Goal: Task Accomplishment & Management: Use online tool/utility

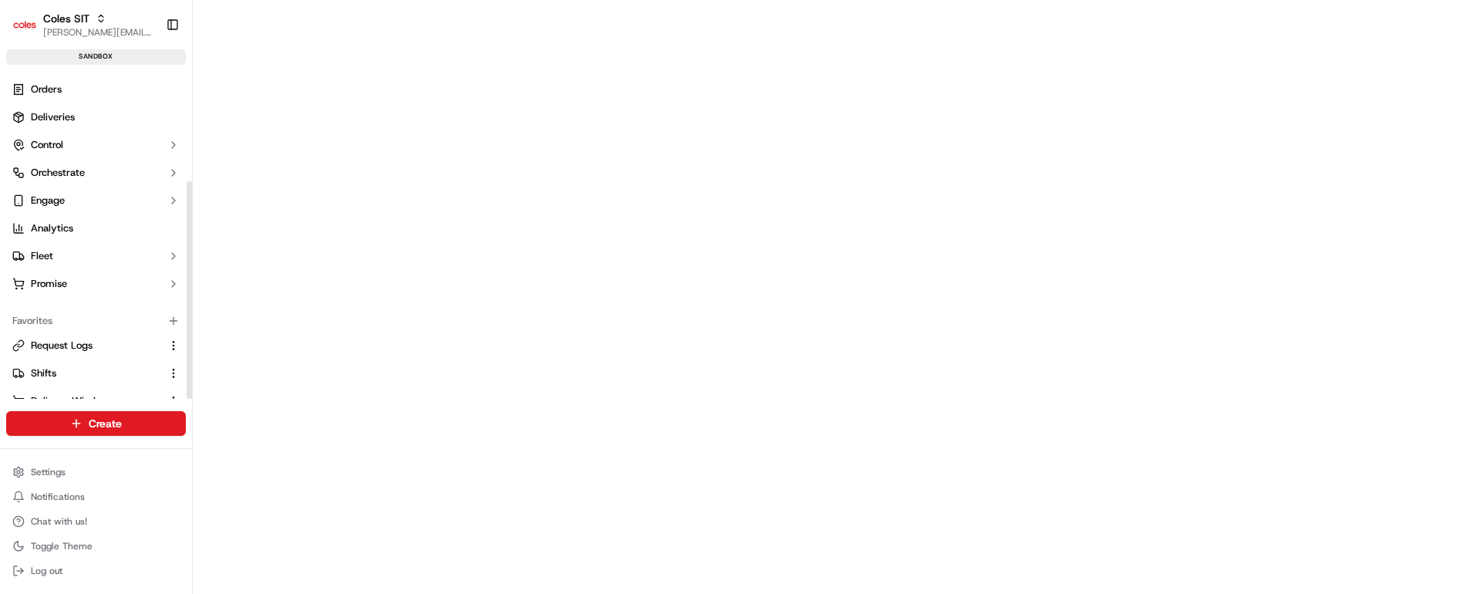
scroll to position [165, 0]
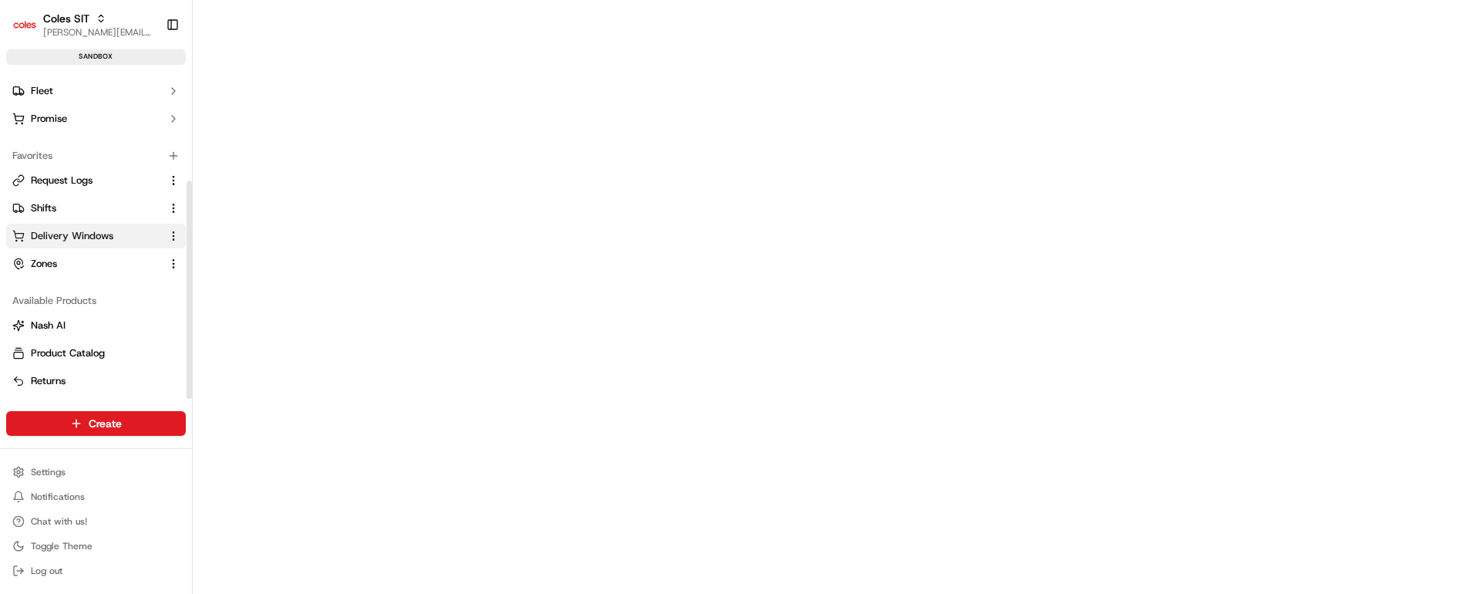
click at [110, 234] on span "Delivery Windows" at bounding box center [72, 236] width 83 height 14
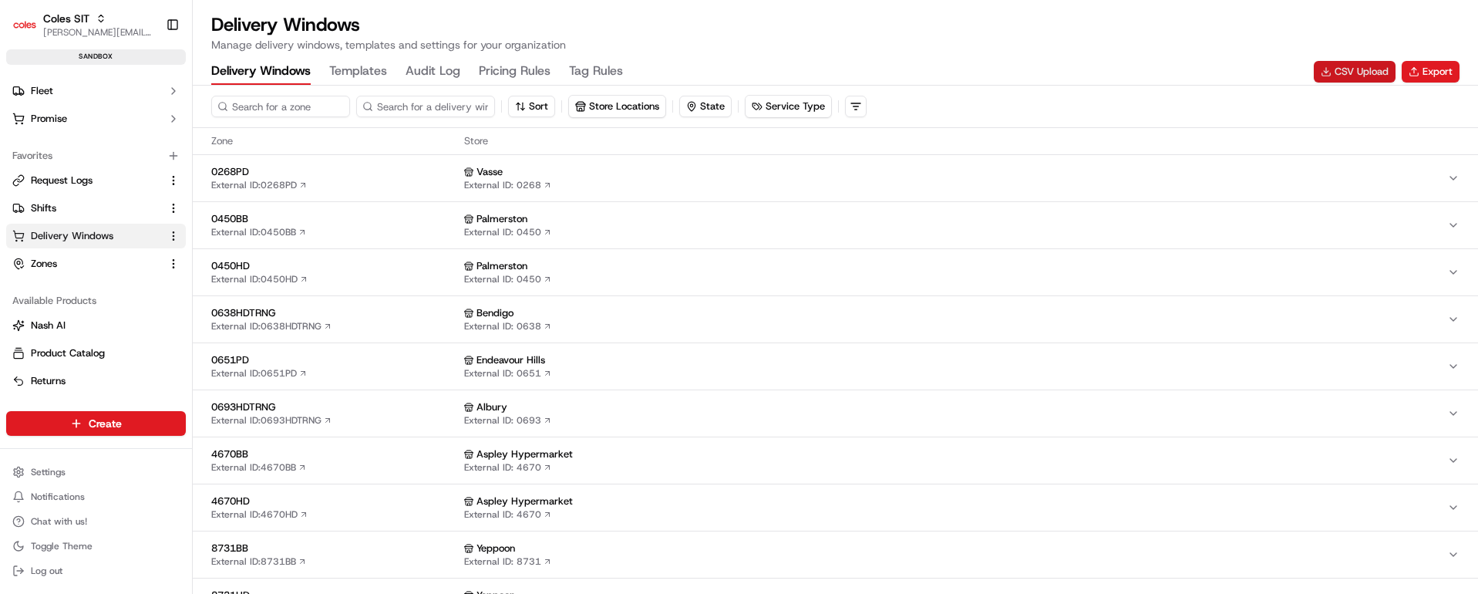
click at [1344, 72] on button "CSV Upload" at bounding box center [1355, 72] width 82 height 22
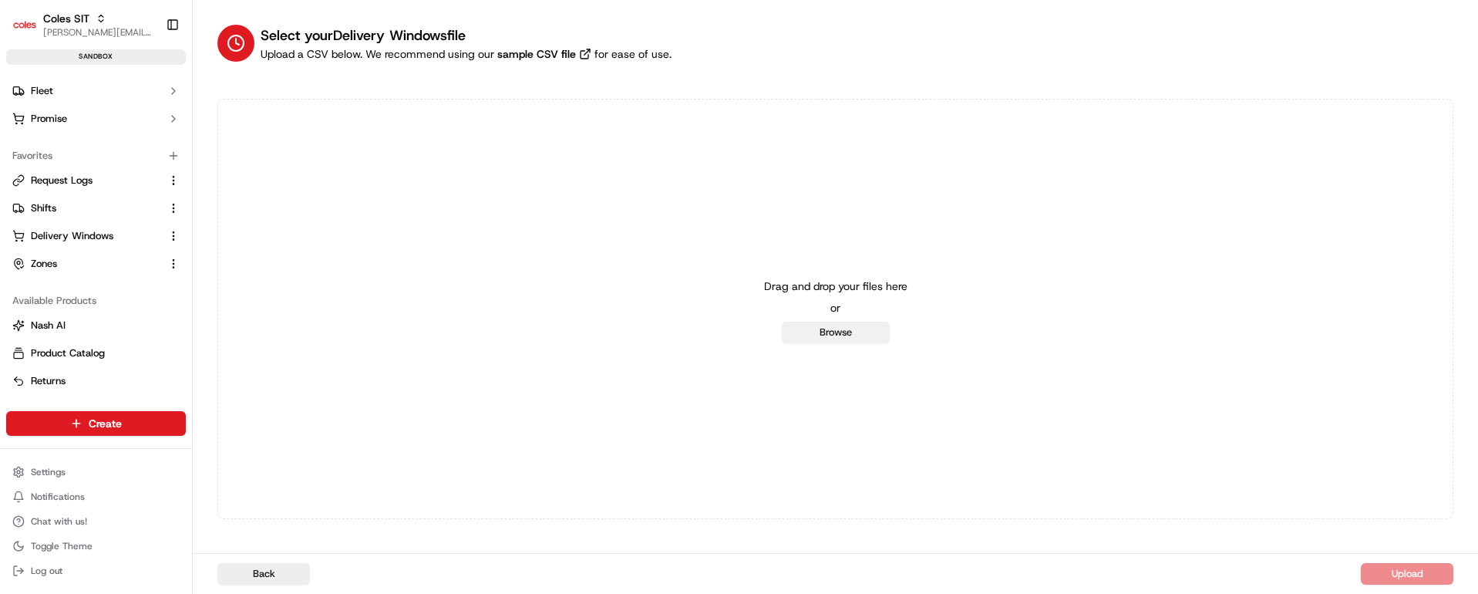
click at [865, 330] on button "Browse" at bounding box center [836, 333] width 108 height 22
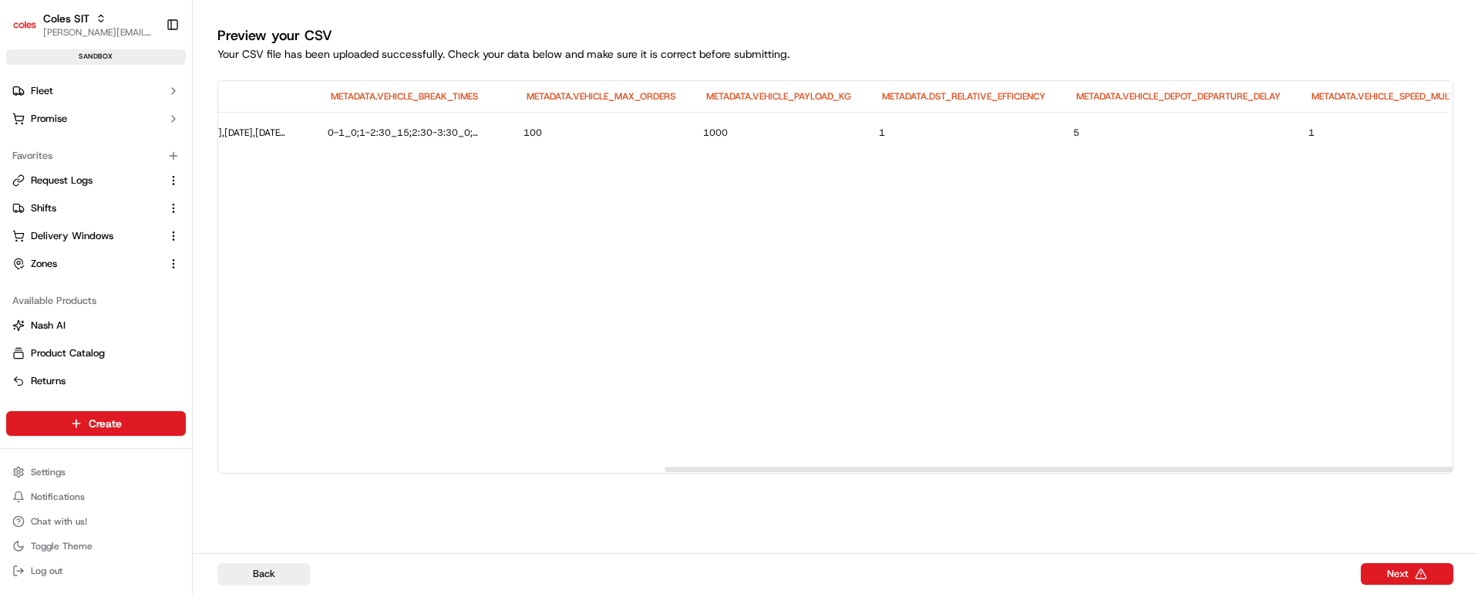
scroll to position [0, 874]
drag, startPoint x: 552, startPoint y: 467, endPoint x: 1430, endPoint y: 483, distance: 877.8
click at [1430, 472] on div at bounding box center [1347, 469] width 1233 height 5
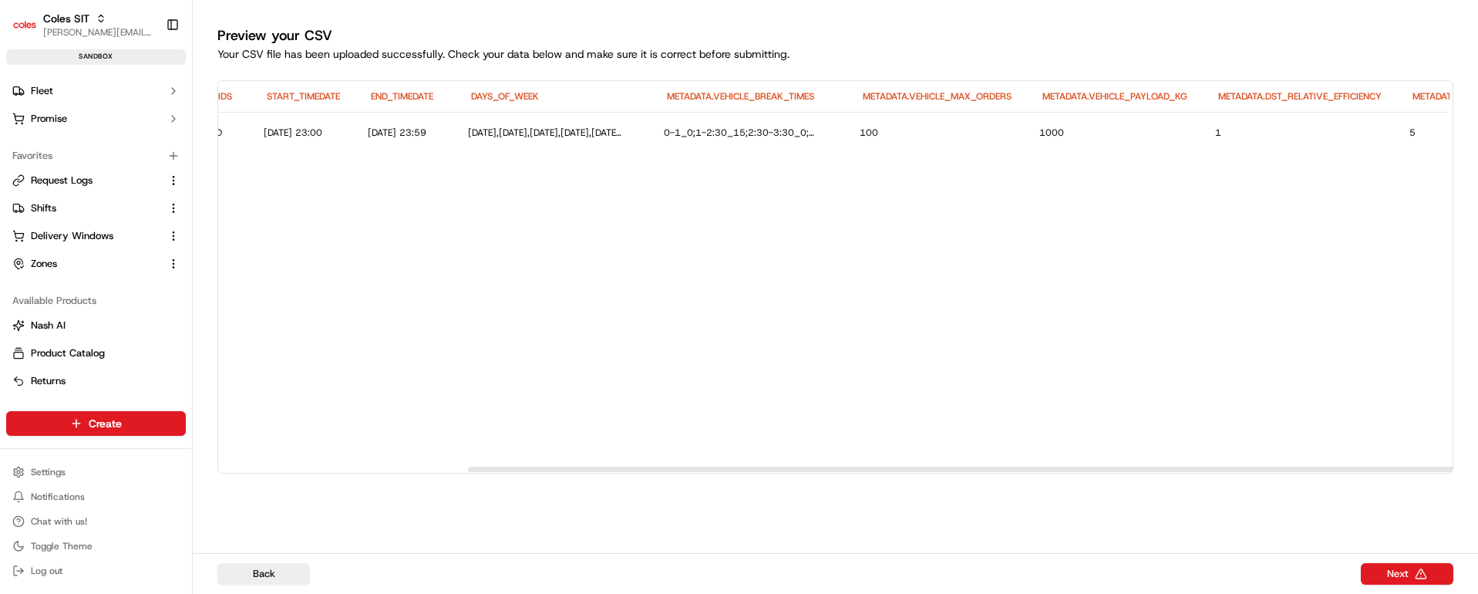
scroll to position [0, 0]
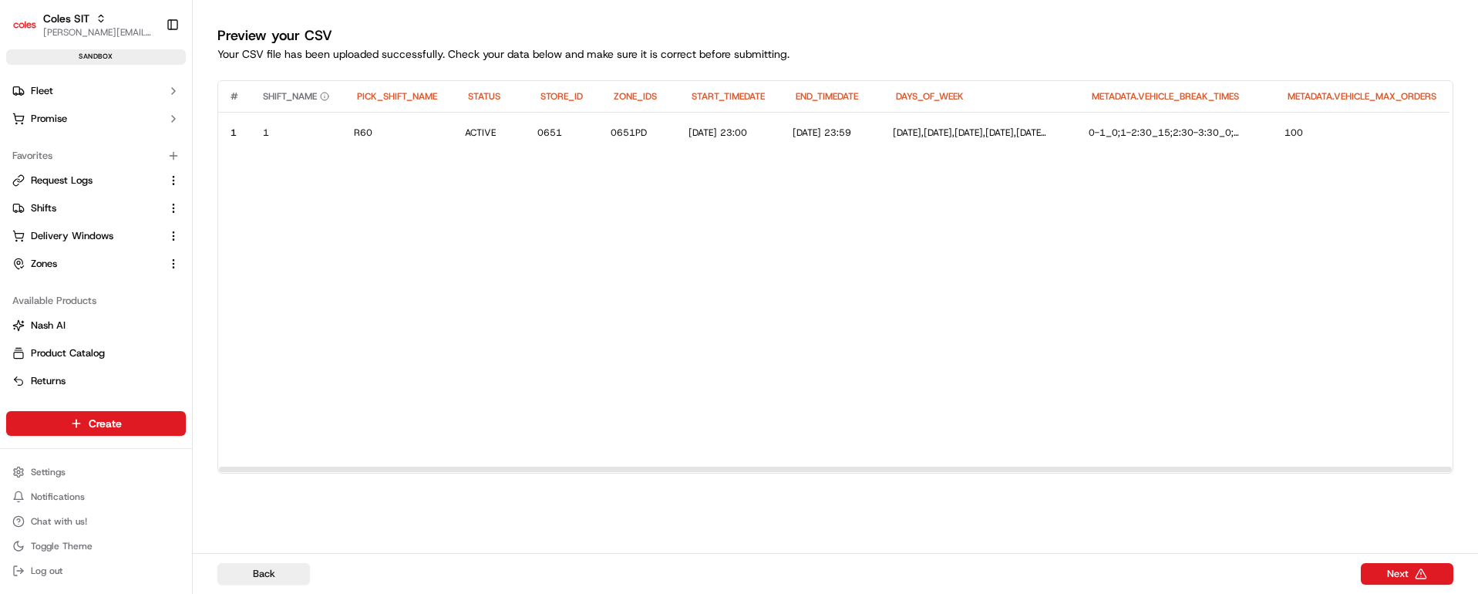
drag, startPoint x: 1174, startPoint y: 468, endPoint x: 457, endPoint y: 449, distance: 716.7
click at [457, 467] on div at bounding box center [835, 469] width 1233 height 5
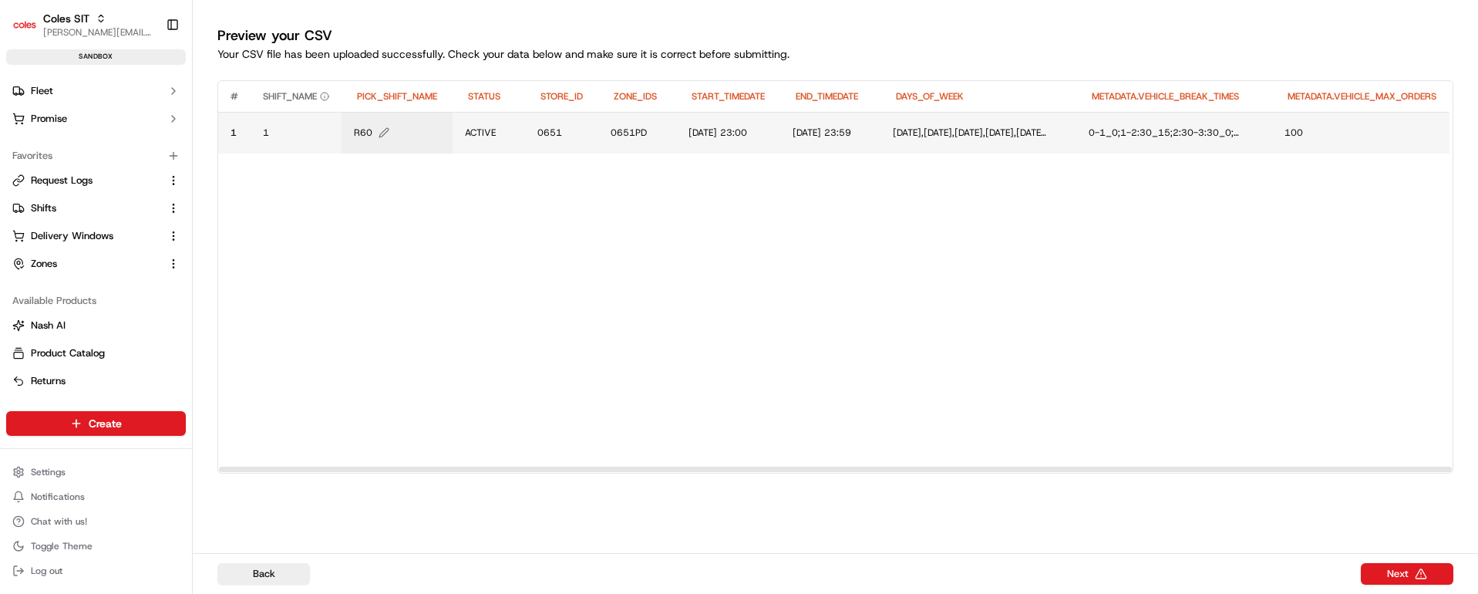
click at [399, 128] on button "R60" at bounding box center [397, 132] width 86 height 12
click at [527, 117] on button at bounding box center [523, 117] width 22 height 28
click at [485, 134] on span "ACTIVE" at bounding box center [480, 132] width 31 height 12
click at [635, 118] on button at bounding box center [635, 117] width 22 height 28
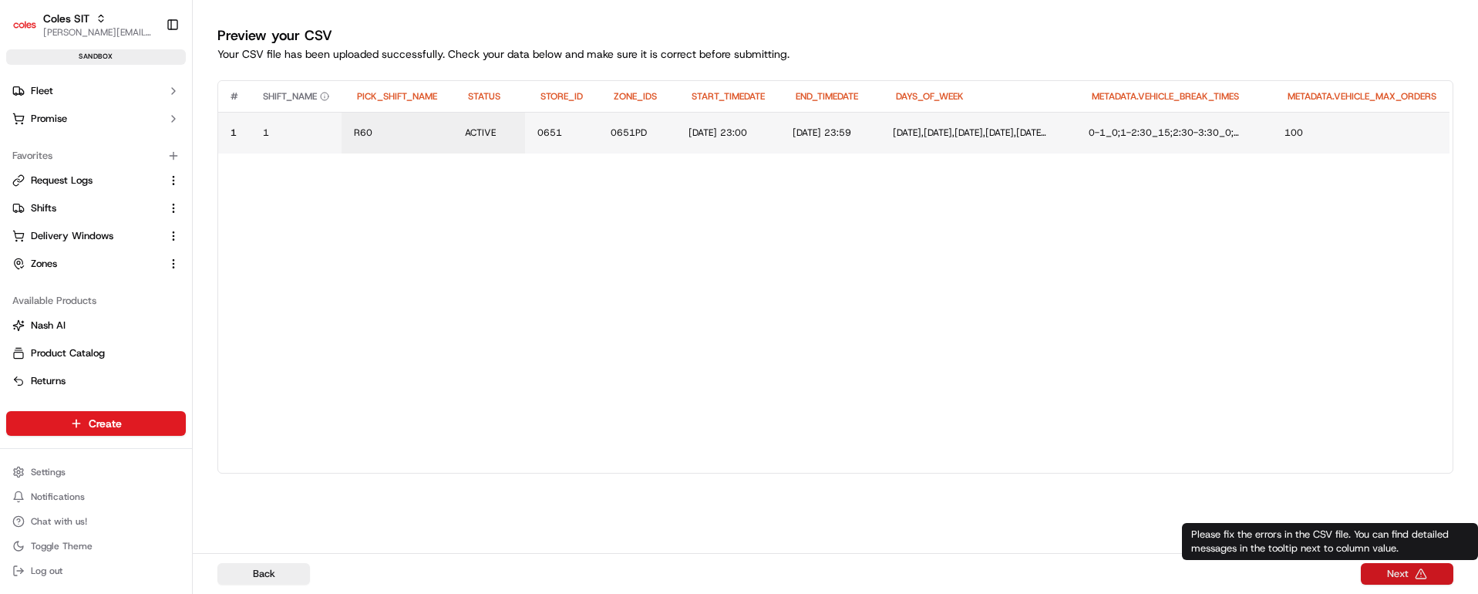
click at [1398, 575] on button "Next" at bounding box center [1407, 574] width 93 height 22
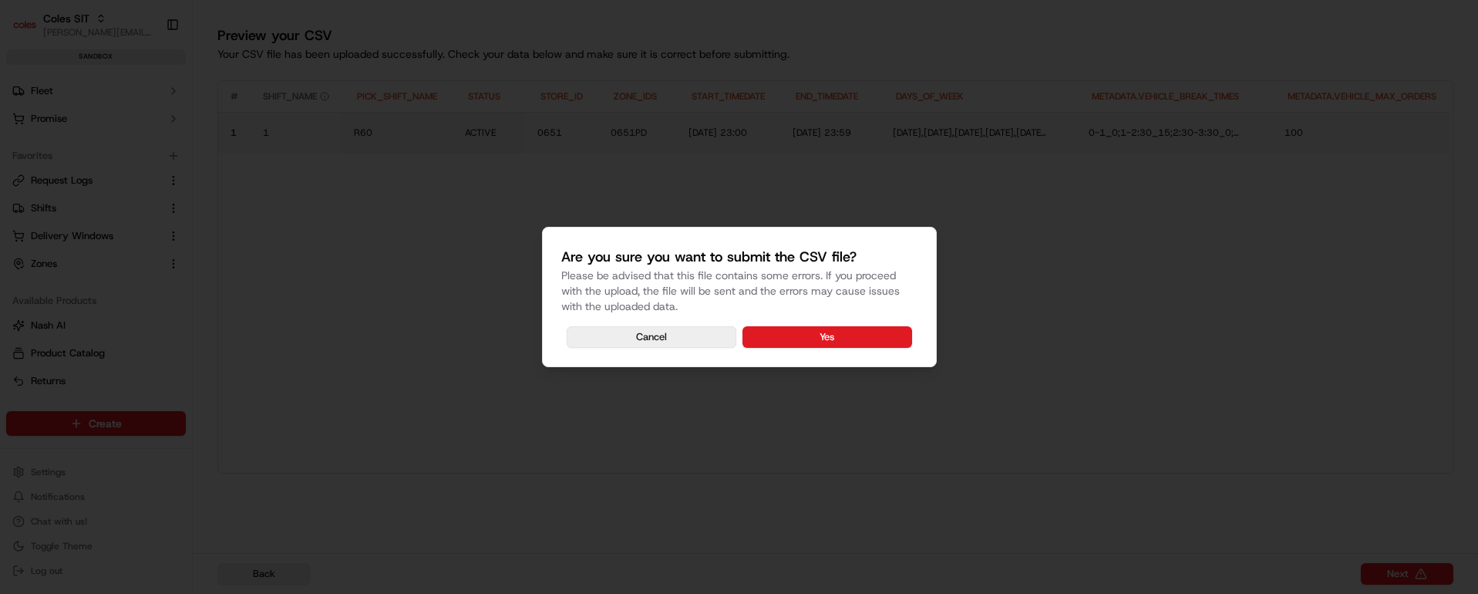
click at [646, 333] on button "Cancel" at bounding box center [652, 337] width 170 height 22
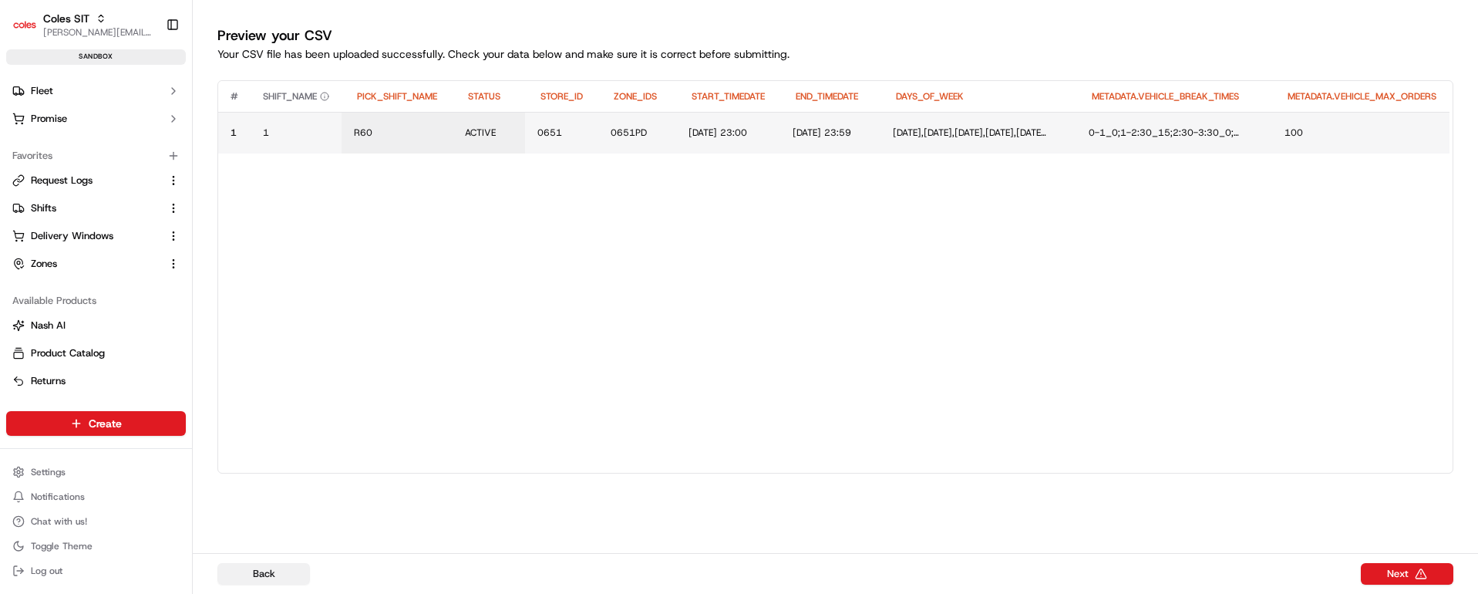
click at [261, 569] on button "Back" at bounding box center [263, 574] width 93 height 22
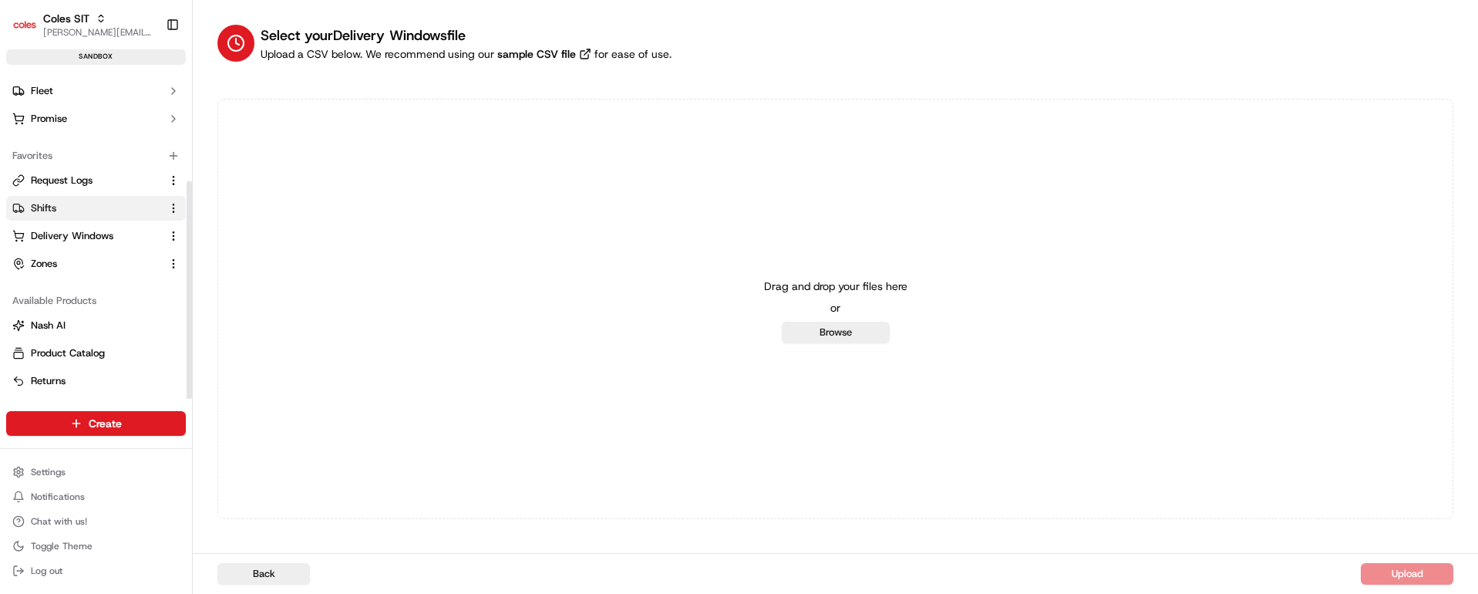
click at [67, 207] on link "Shifts" at bounding box center [86, 208] width 149 height 14
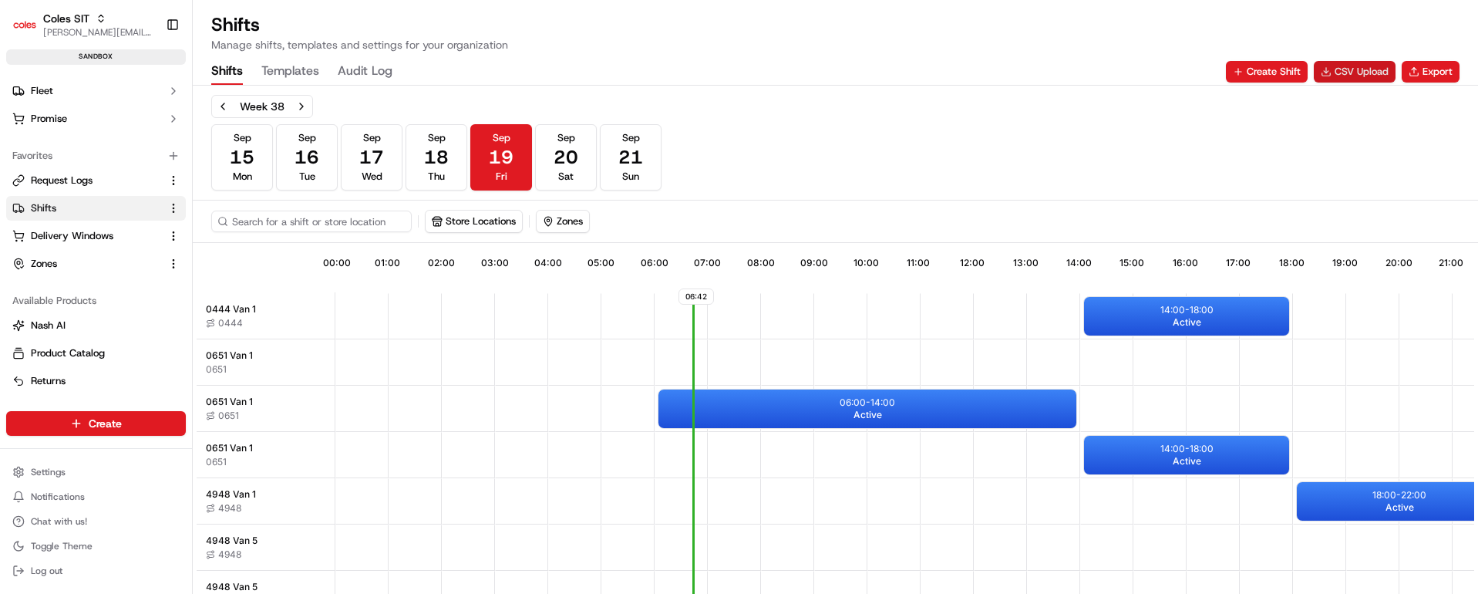
click at [1356, 69] on button "CSV Upload" at bounding box center [1355, 72] width 82 height 22
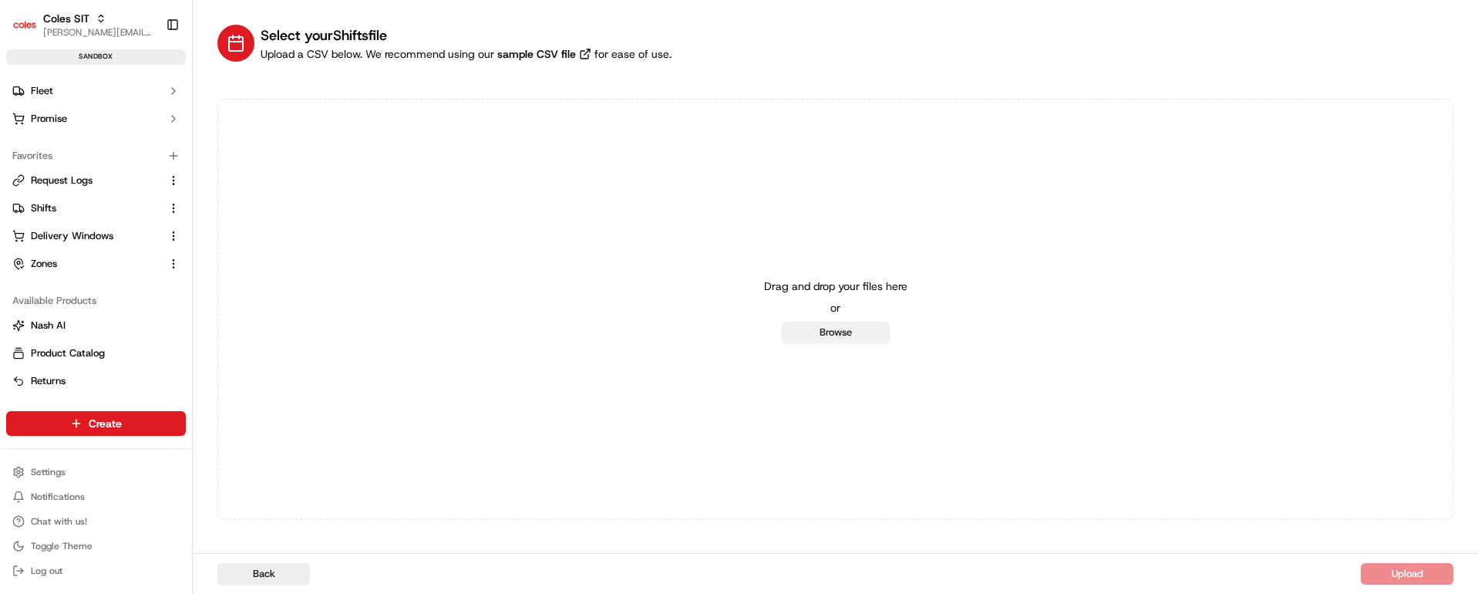
click at [842, 329] on button "Browse" at bounding box center [836, 333] width 108 height 22
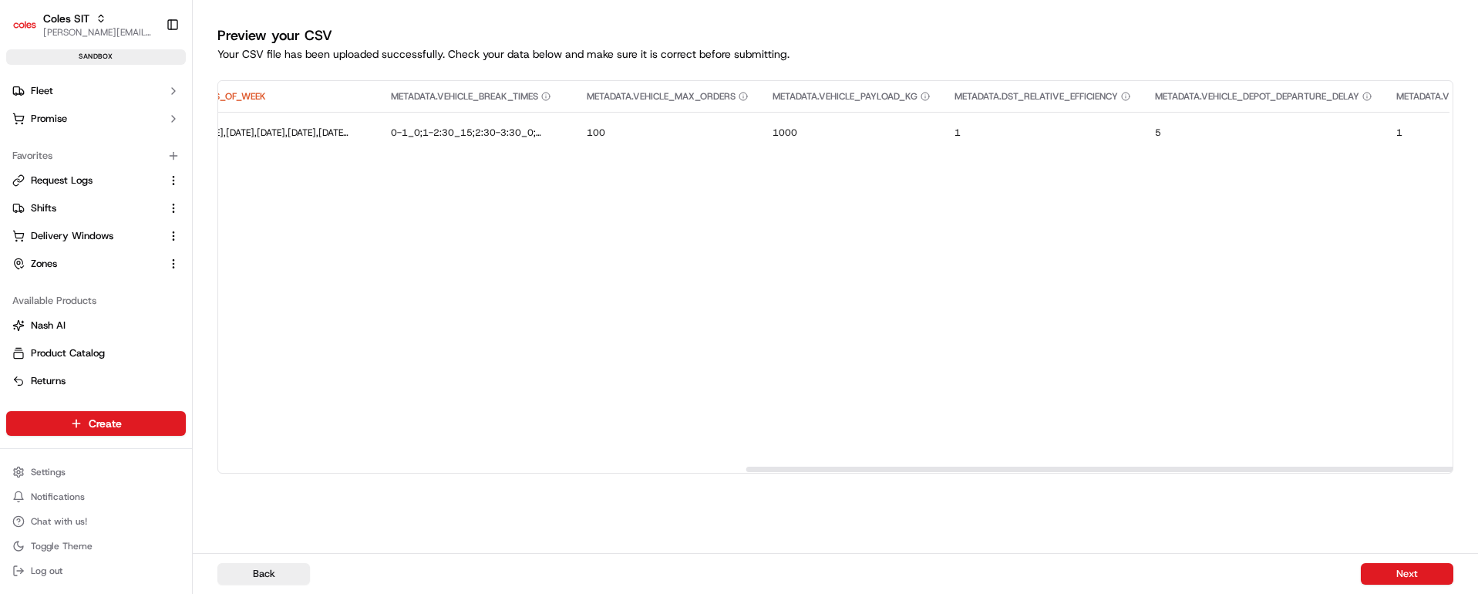
scroll to position [0, 920]
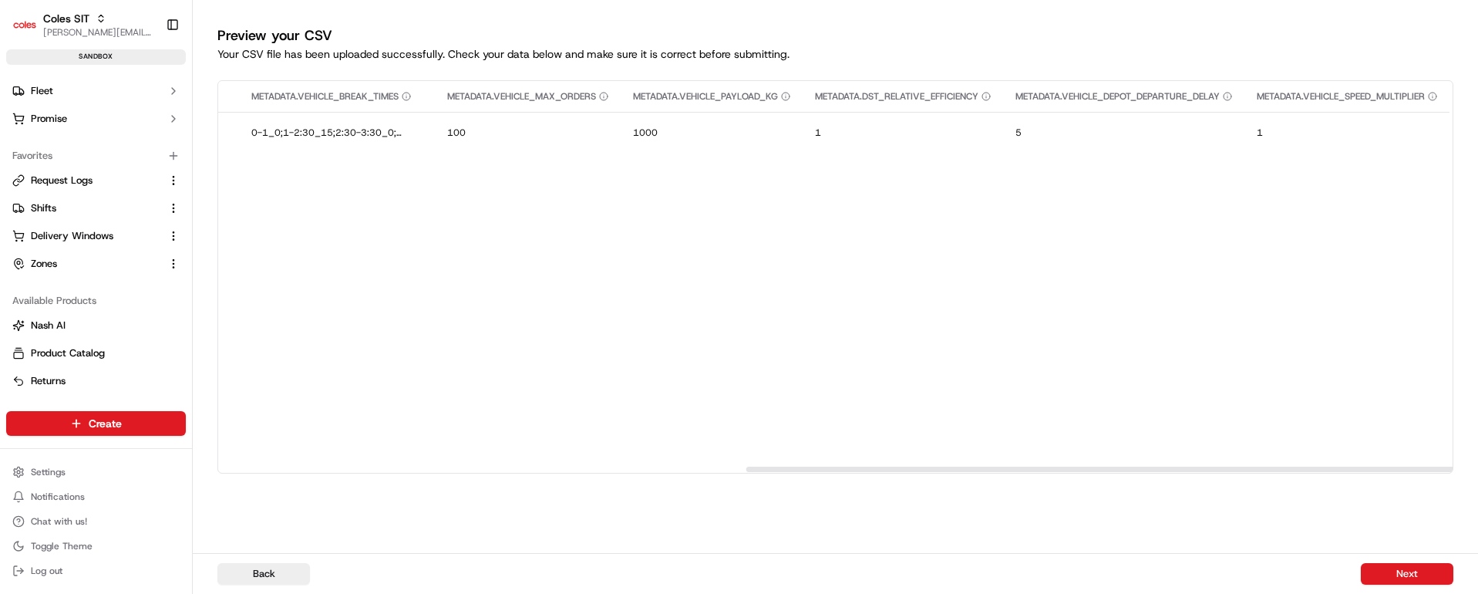
drag, startPoint x: 821, startPoint y: 468, endPoint x: 1474, endPoint y: 477, distance: 652.5
click at [1474, 472] on div at bounding box center [1363, 469] width 1233 height 5
click at [1426, 572] on button "Next" at bounding box center [1407, 574] width 93 height 22
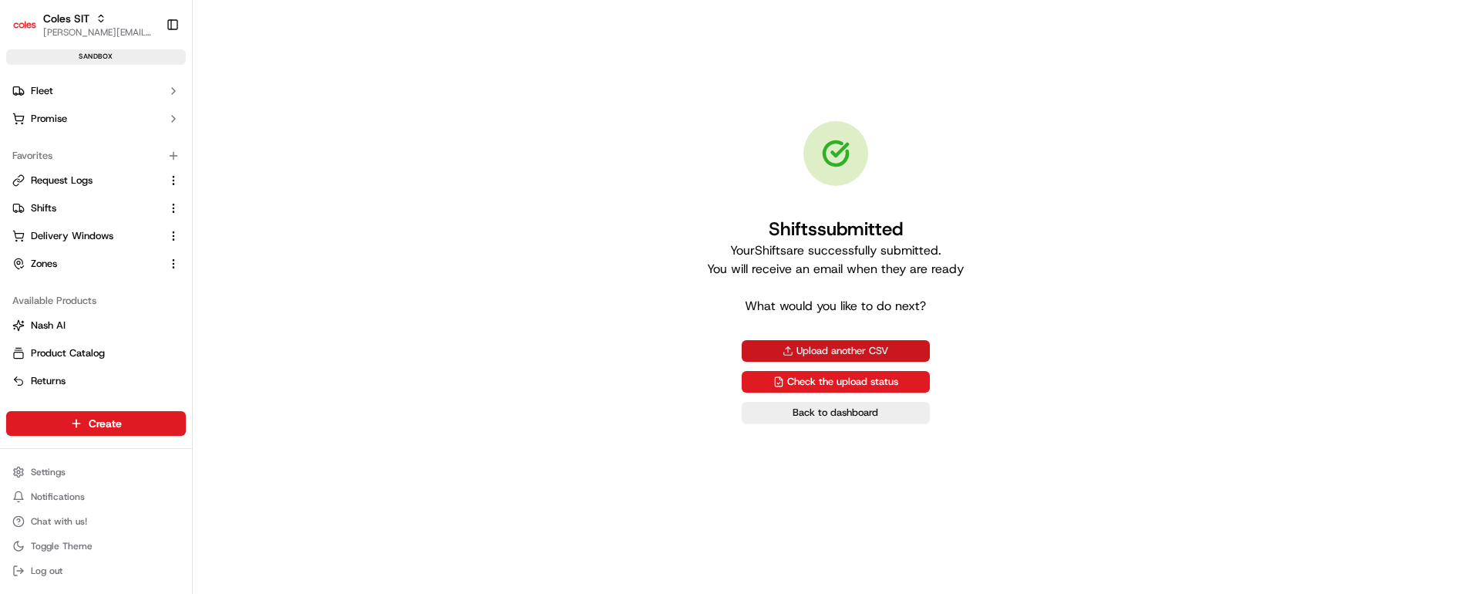
click at [866, 349] on button "Upload another CSV" at bounding box center [836, 351] width 188 height 22
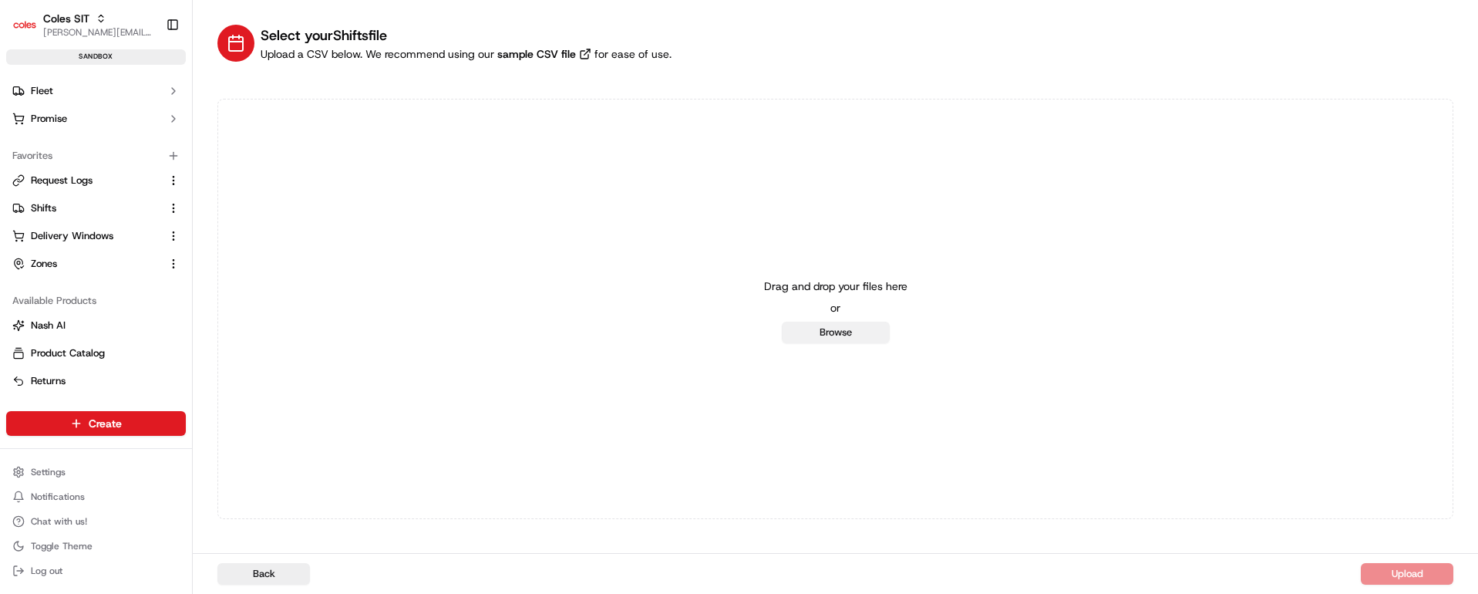
click at [857, 335] on button "Browse" at bounding box center [836, 333] width 108 height 22
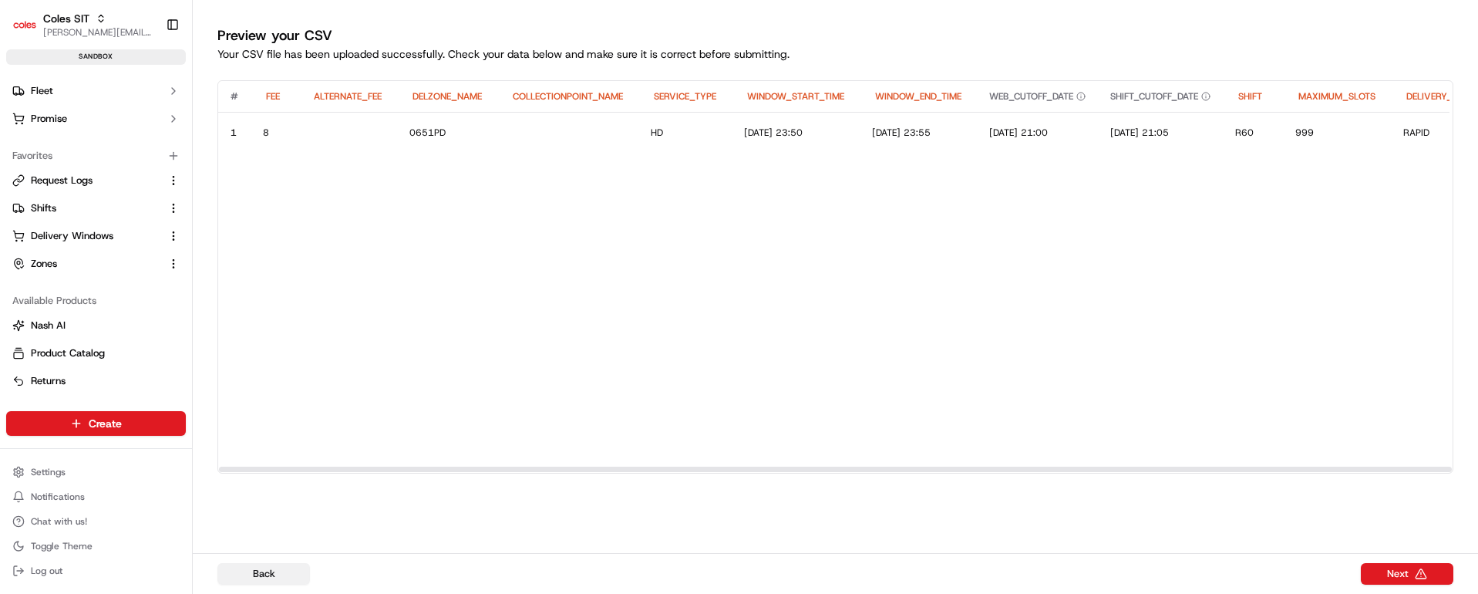
click at [265, 571] on button "Back" at bounding box center [263, 574] width 93 height 22
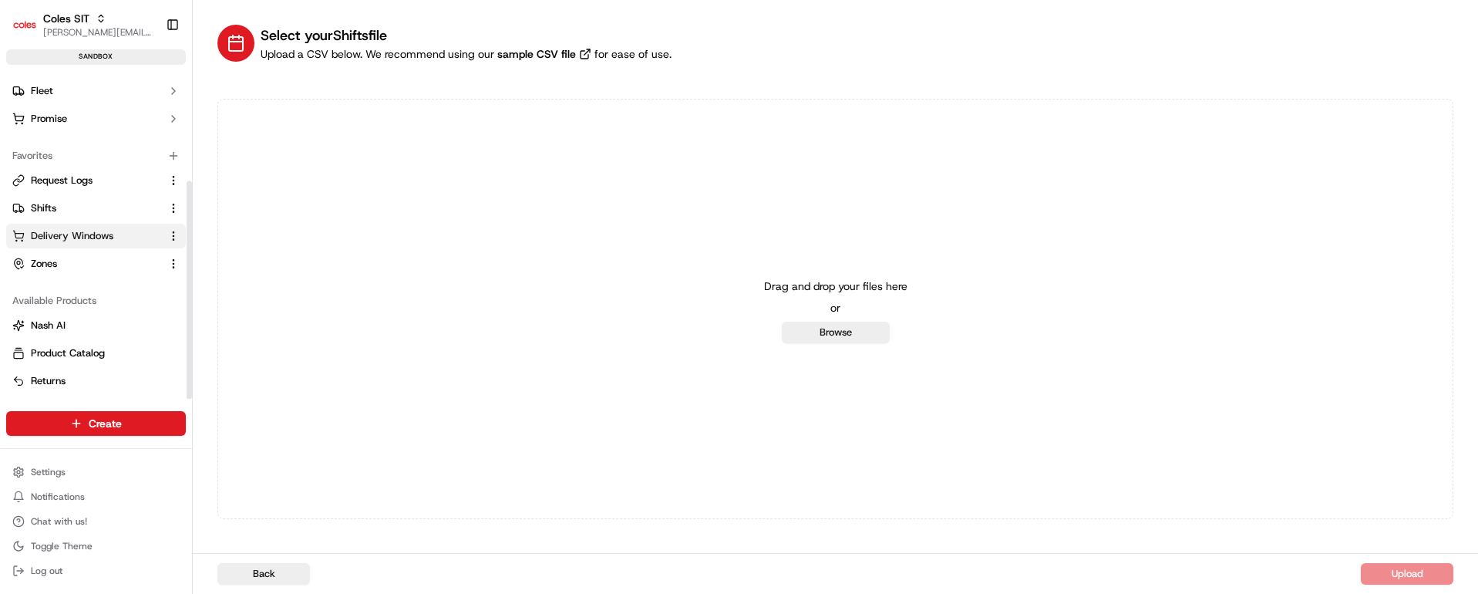
click at [71, 234] on span "Delivery Windows" at bounding box center [72, 236] width 83 height 14
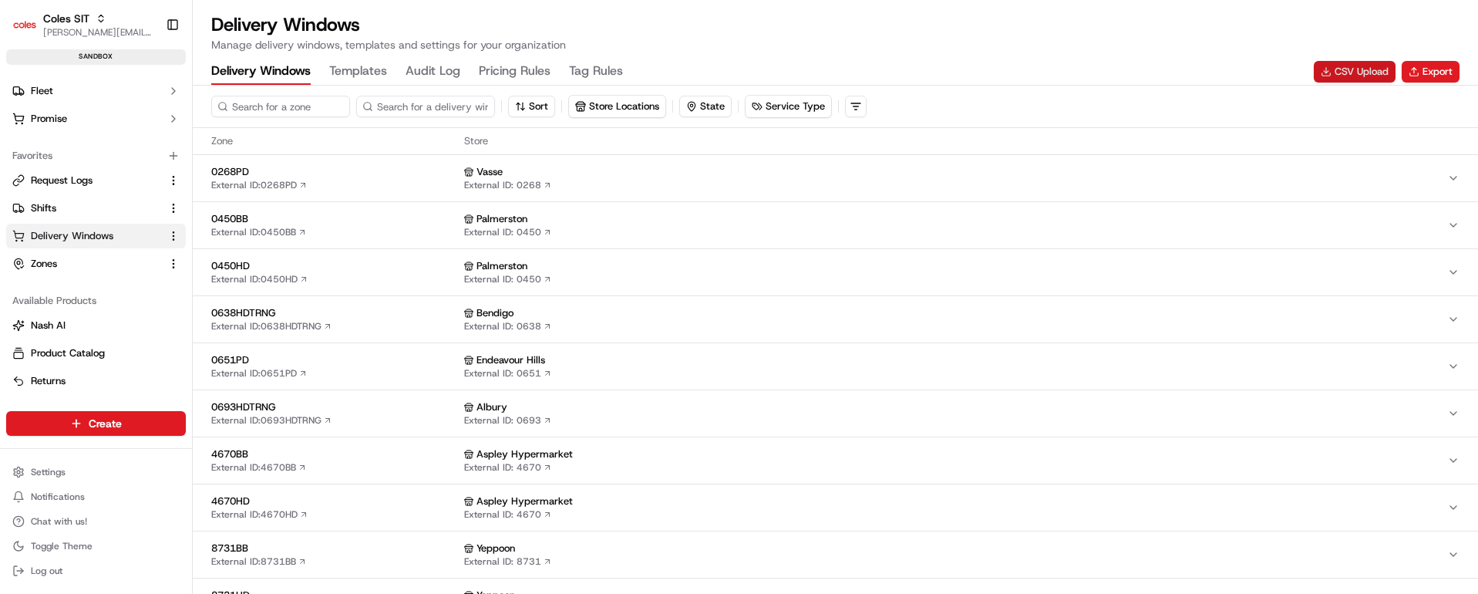
click at [1360, 72] on button "CSV Upload" at bounding box center [1355, 72] width 82 height 22
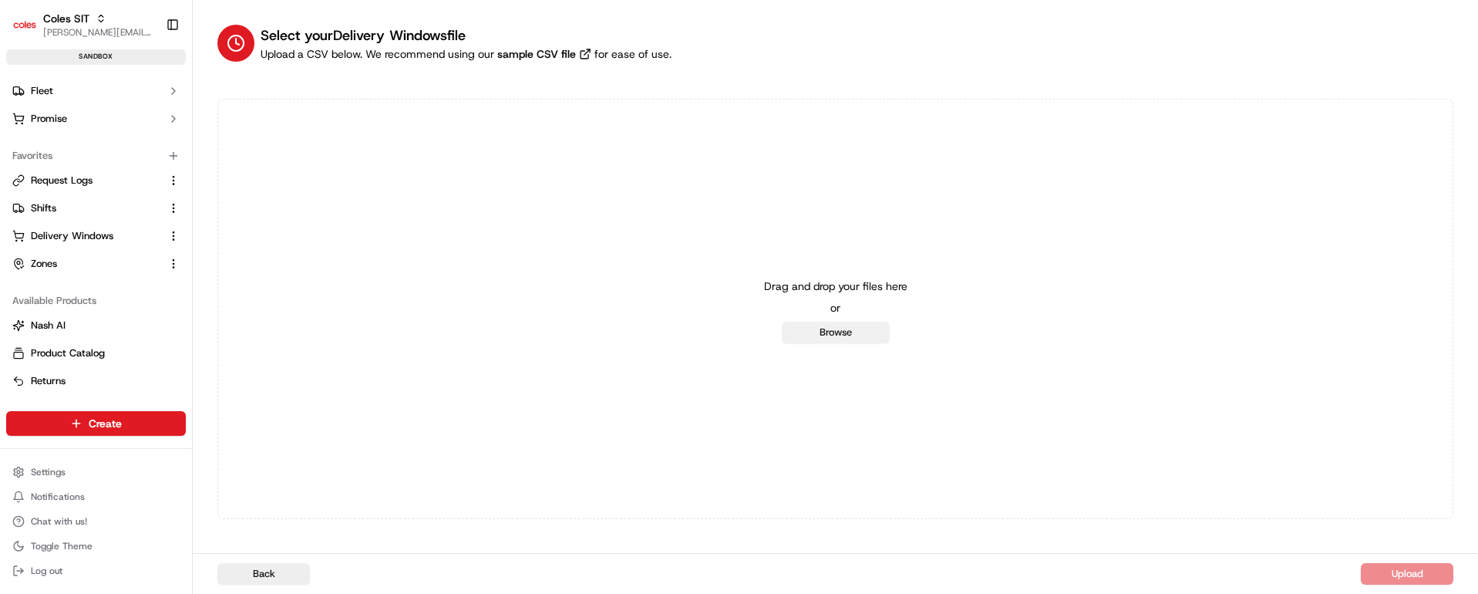
click at [841, 332] on button "Browse" at bounding box center [836, 333] width 108 height 22
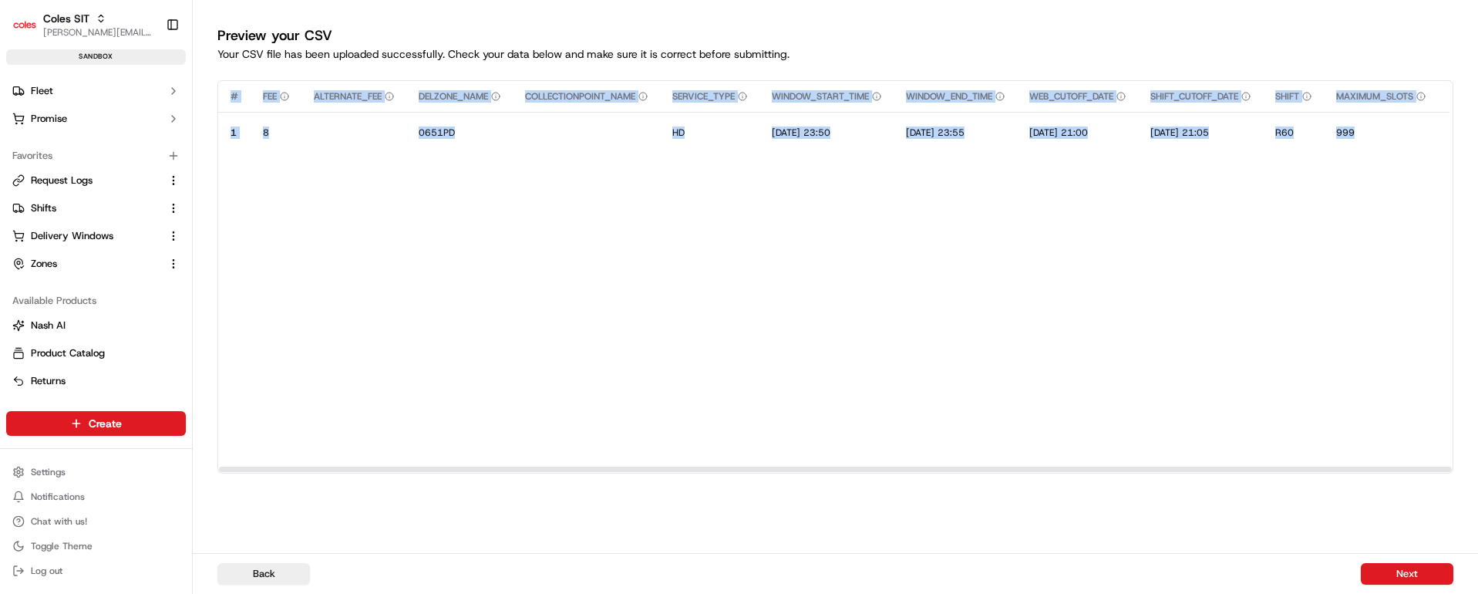
drag, startPoint x: 453, startPoint y: 464, endPoint x: 475, endPoint y: 467, distance: 22.6
click at [475, 467] on div "# FEE ALTERNATE_FEE DELZONE_NAME COLLECTIONPOINT_NAME SERVICE_TYPE WINDOW_START…" at bounding box center [835, 276] width 1236 height 393
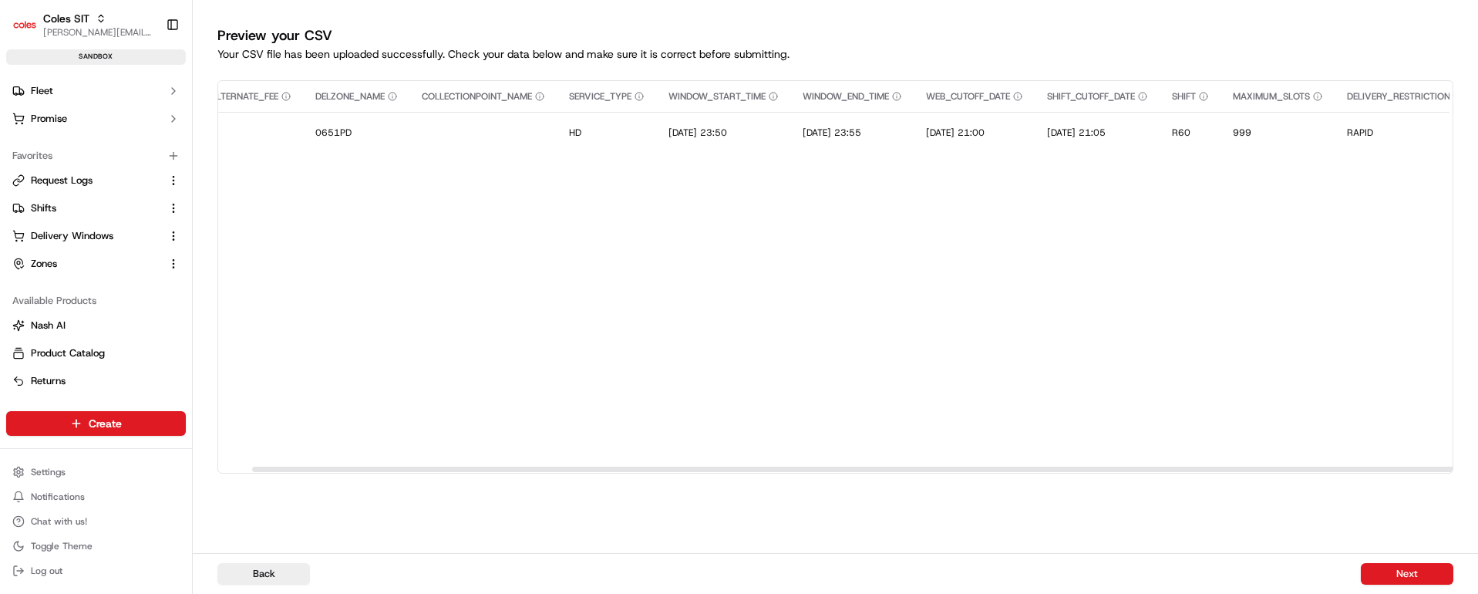
scroll to position [0, 117]
drag, startPoint x: 484, startPoint y: 469, endPoint x: 517, endPoint y: 467, distance: 33.2
click at [517, 467] on div at bounding box center [868, 469] width 1233 height 5
drag, startPoint x: 504, startPoint y: 467, endPoint x: 299, endPoint y: 362, distance: 229.7
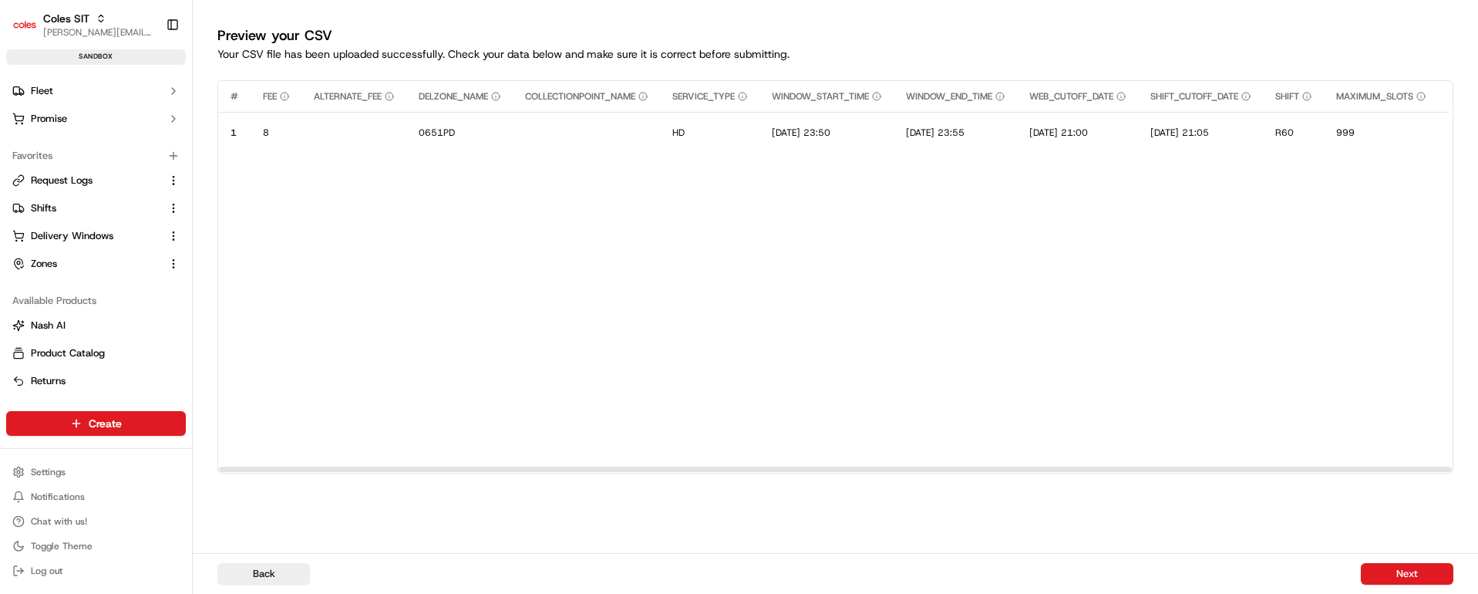
click at [299, 467] on div at bounding box center [835, 469] width 1233 height 5
drag, startPoint x: 949, startPoint y: 464, endPoint x: 1455, endPoint y: 477, distance: 506.1
click at [1453, 473] on div at bounding box center [835, 469] width 1235 height 8
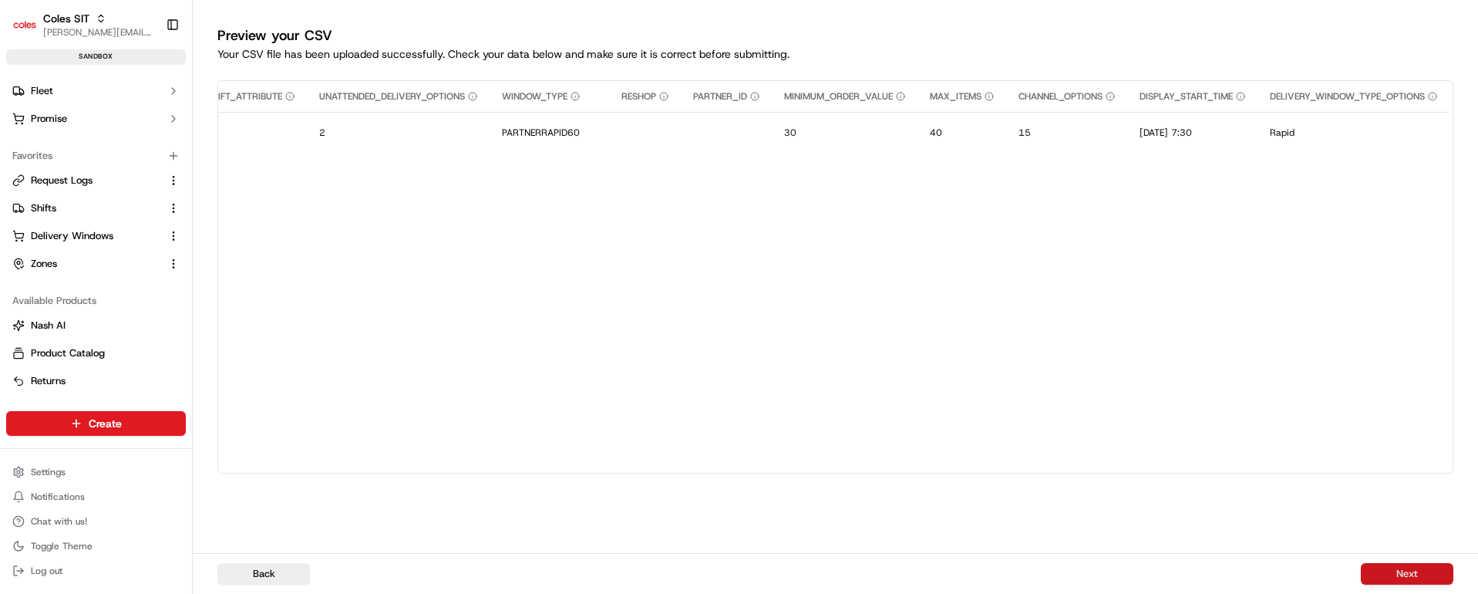
click at [1411, 575] on button "Next" at bounding box center [1407, 574] width 93 height 22
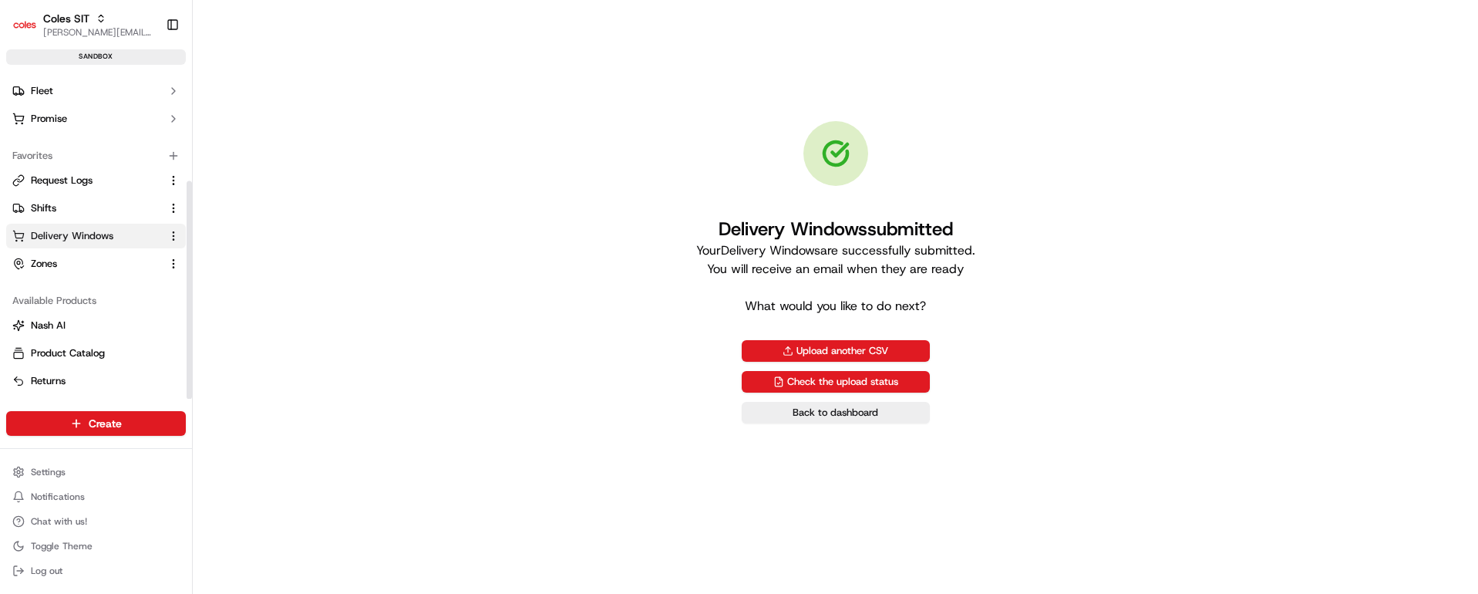
click at [60, 229] on span "Delivery Windows" at bounding box center [72, 236] width 83 height 14
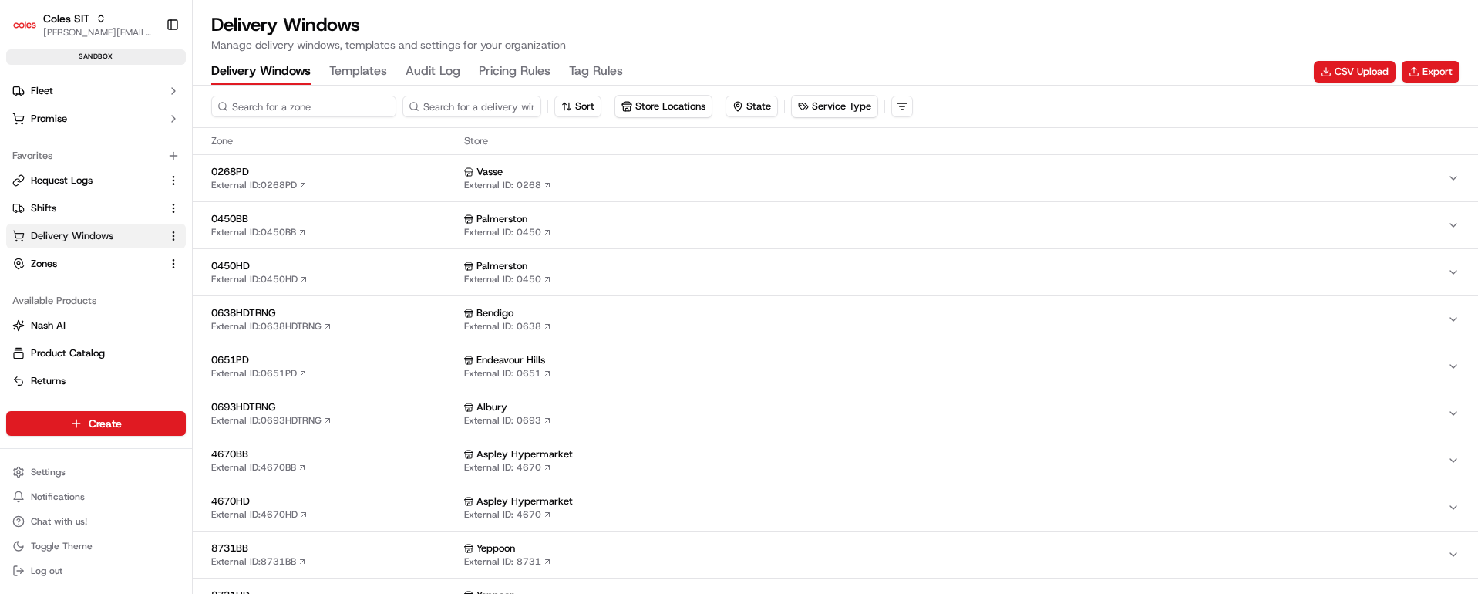
click at [258, 99] on input at bounding box center [303, 107] width 185 height 22
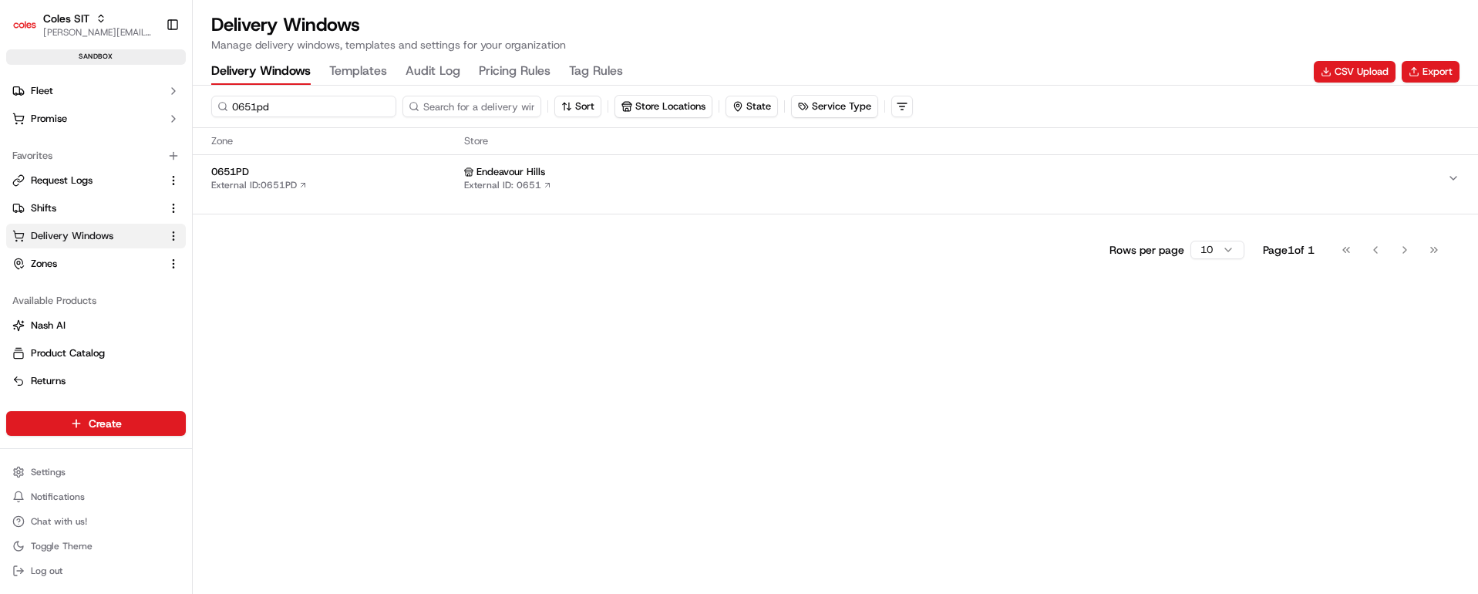
type input "0651pd"
click at [366, 174] on span "0651PD" at bounding box center [334, 172] width 247 height 14
